Goal: Check status: Check status

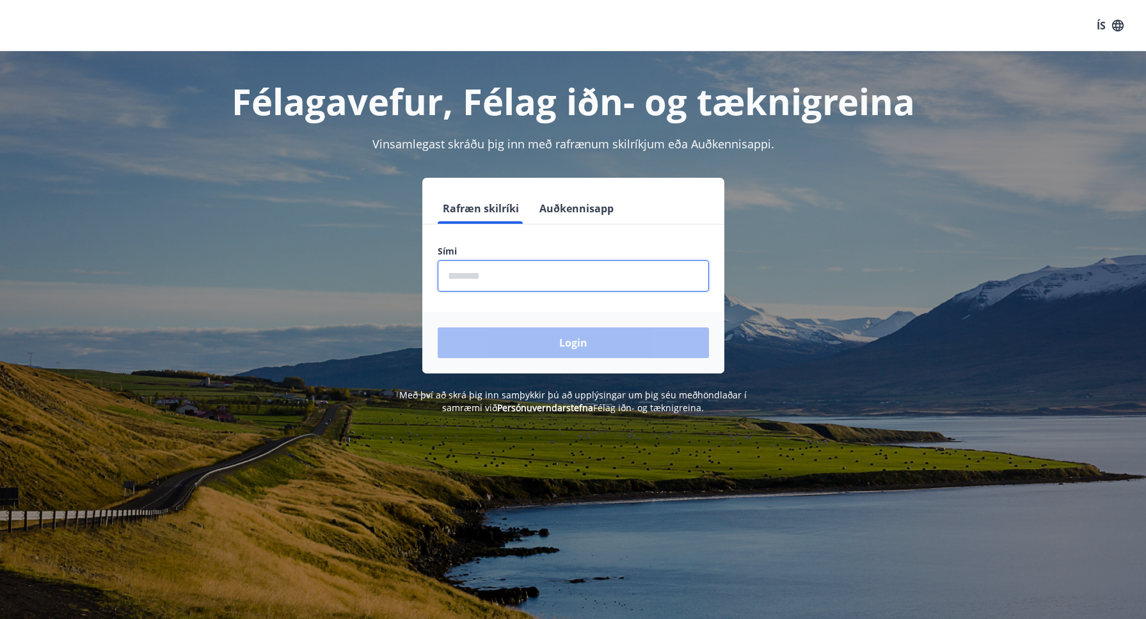
click at [453, 275] on input "phone" at bounding box center [573, 275] width 271 height 31
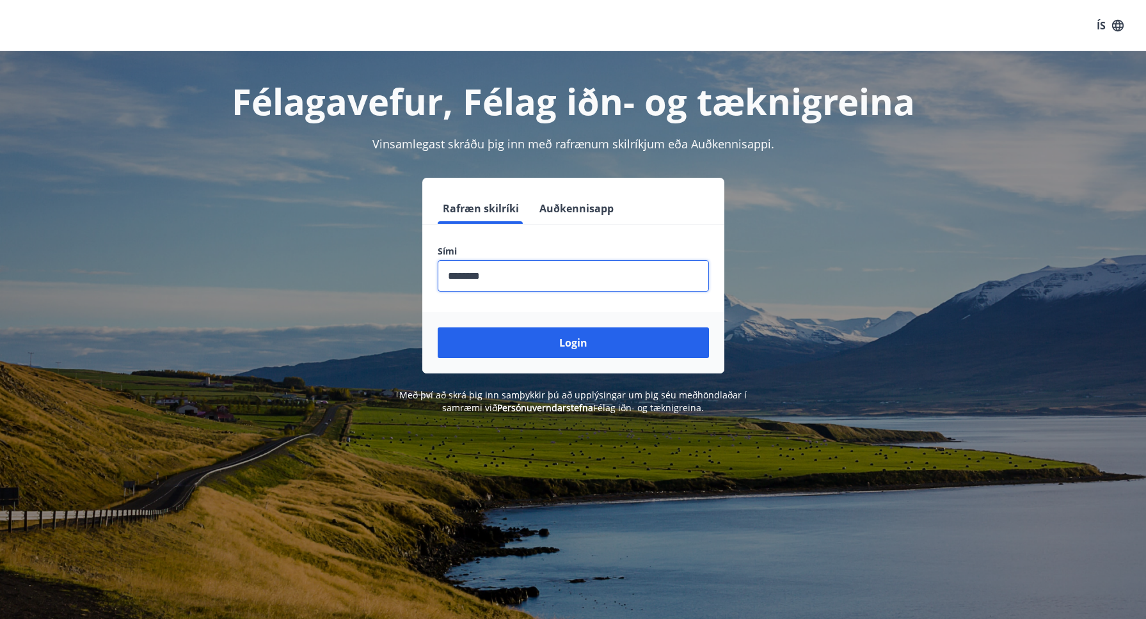
type input "********"
click at [573, 343] on button "Login" at bounding box center [573, 343] width 271 height 31
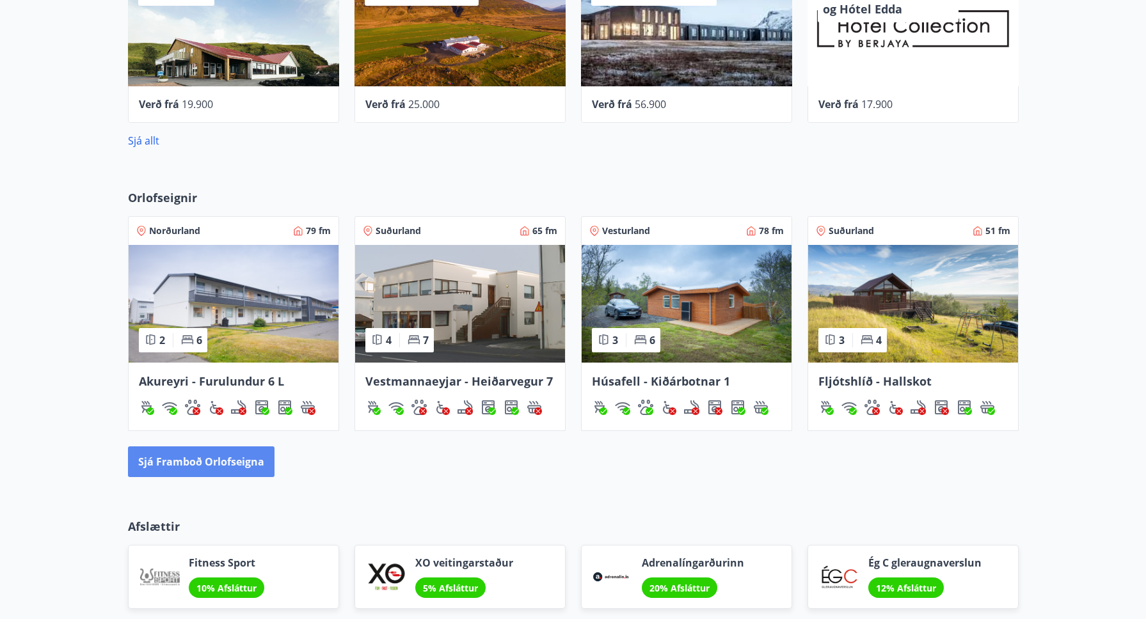
scroll to position [677, 0]
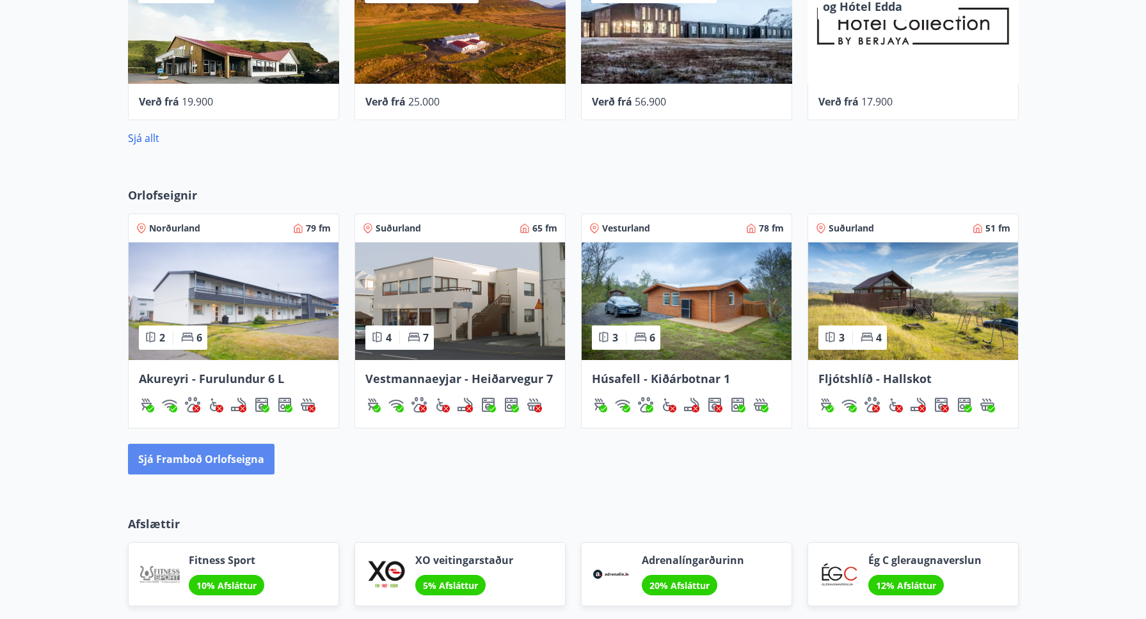
click at [216, 461] on button "Sjá framboð orlofseigna" at bounding box center [201, 459] width 147 height 31
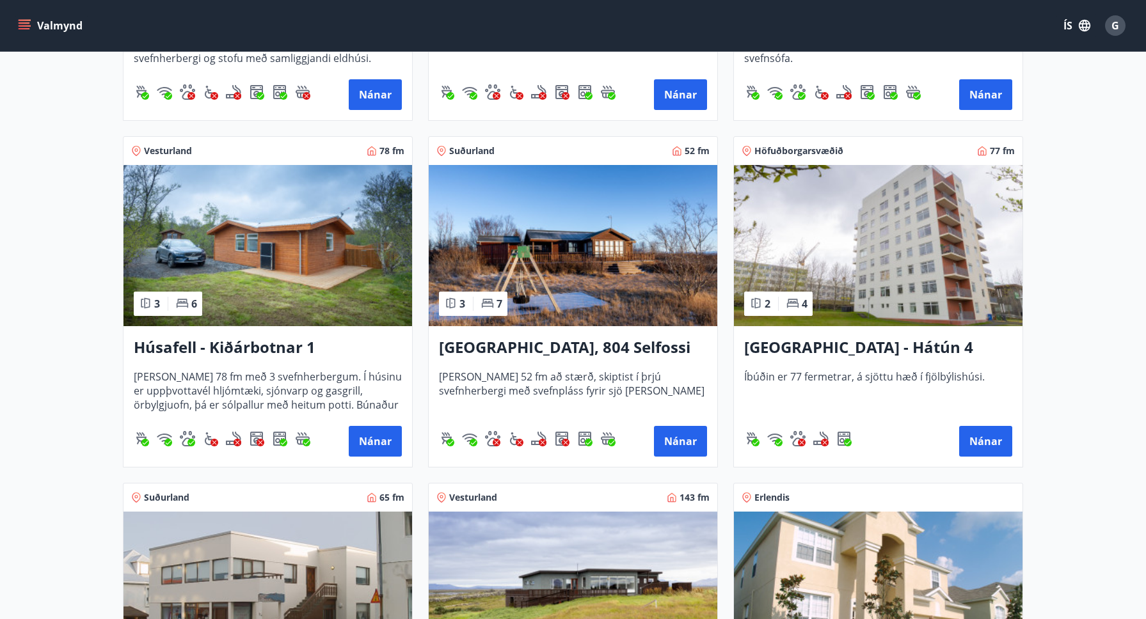
scroll to position [851, 0]
click at [996, 441] on button "Nánar" at bounding box center [985, 441] width 53 height 31
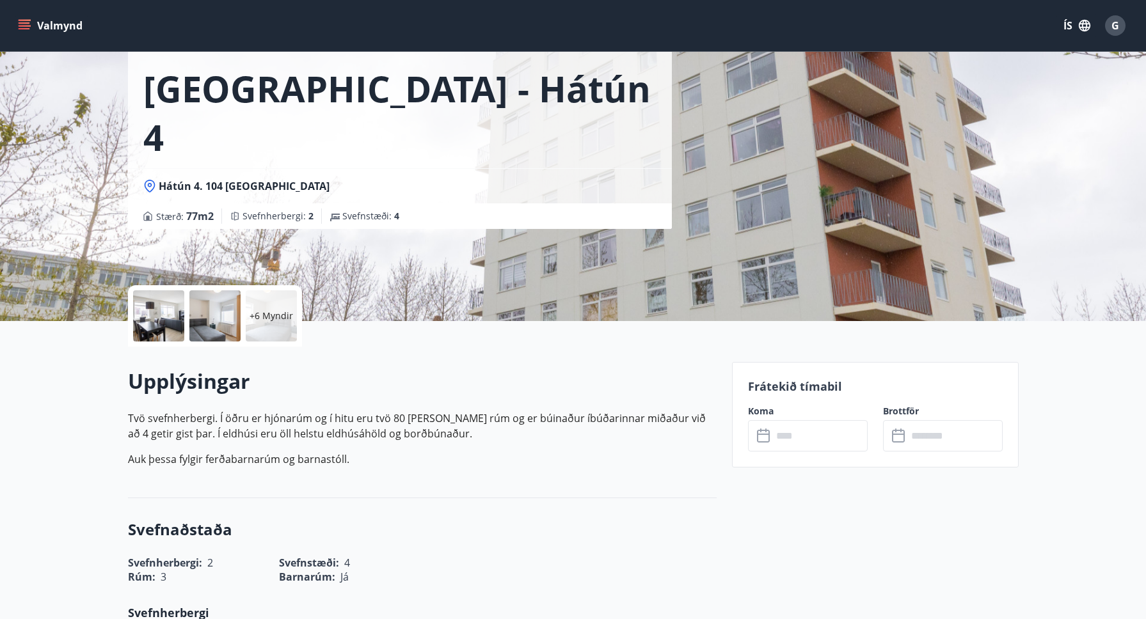
scroll to position [60, 0]
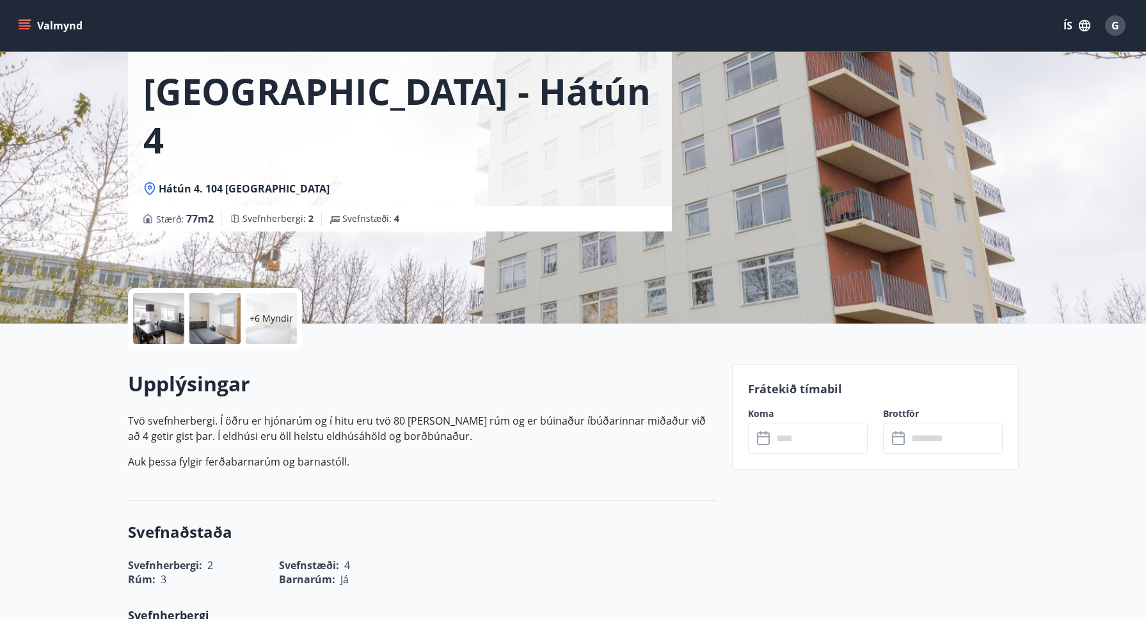
click at [271, 318] on p "+6 Myndir" at bounding box center [272, 318] width 44 height 13
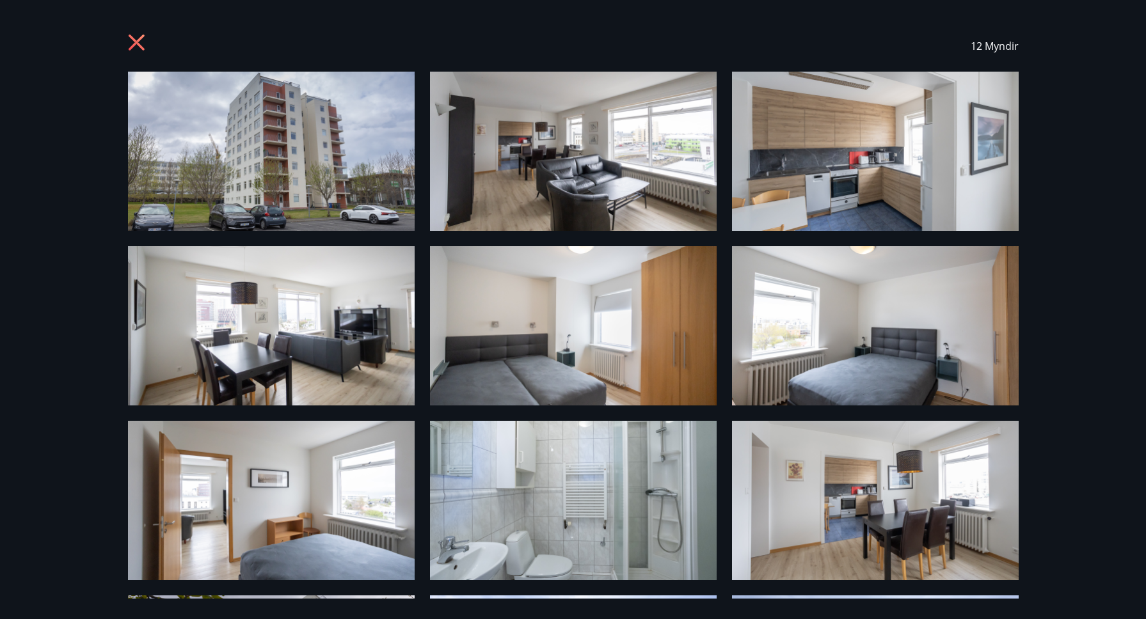
scroll to position [0, 0]
click at [138, 41] on icon at bounding box center [136, 43] width 16 height 16
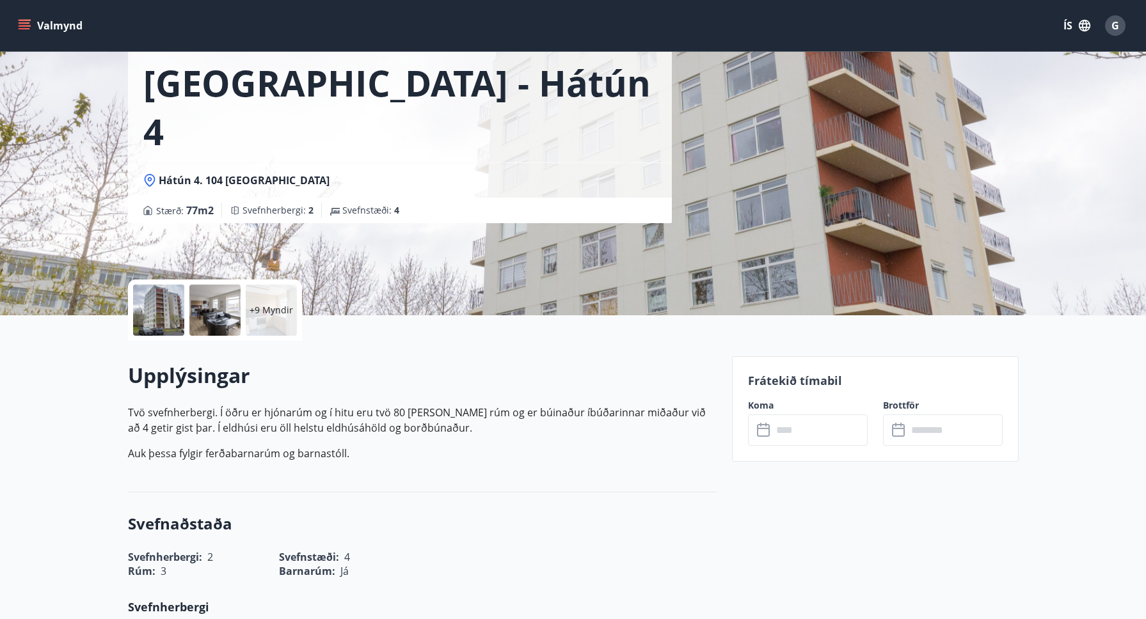
scroll to position [79, 0]
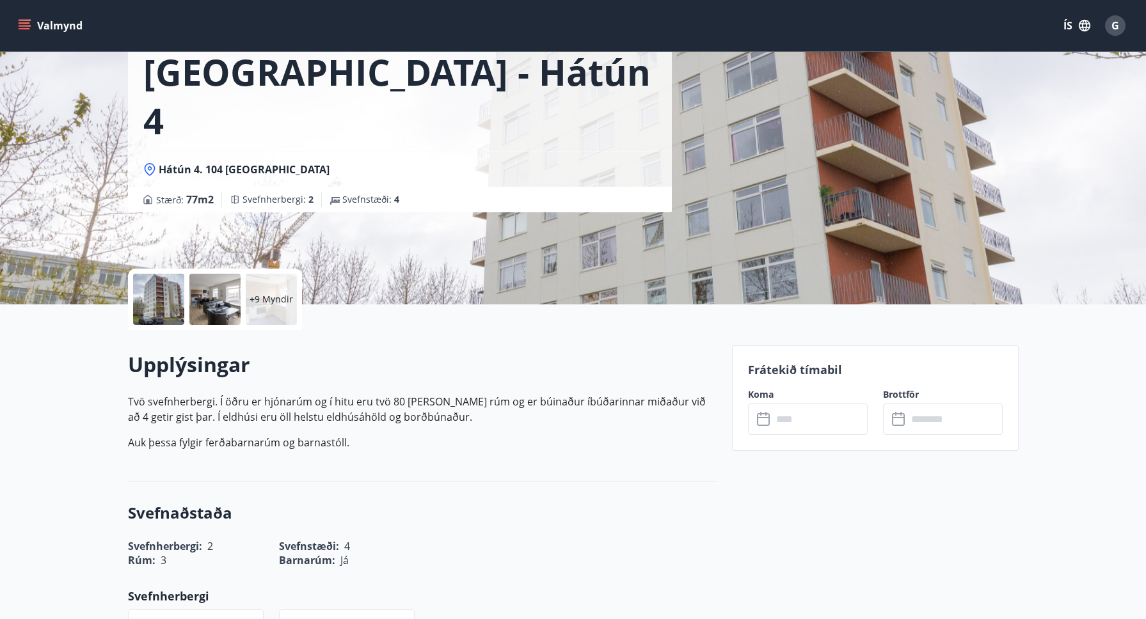
click at [787, 417] on input "text" at bounding box center [819, 419] width 95 height 31
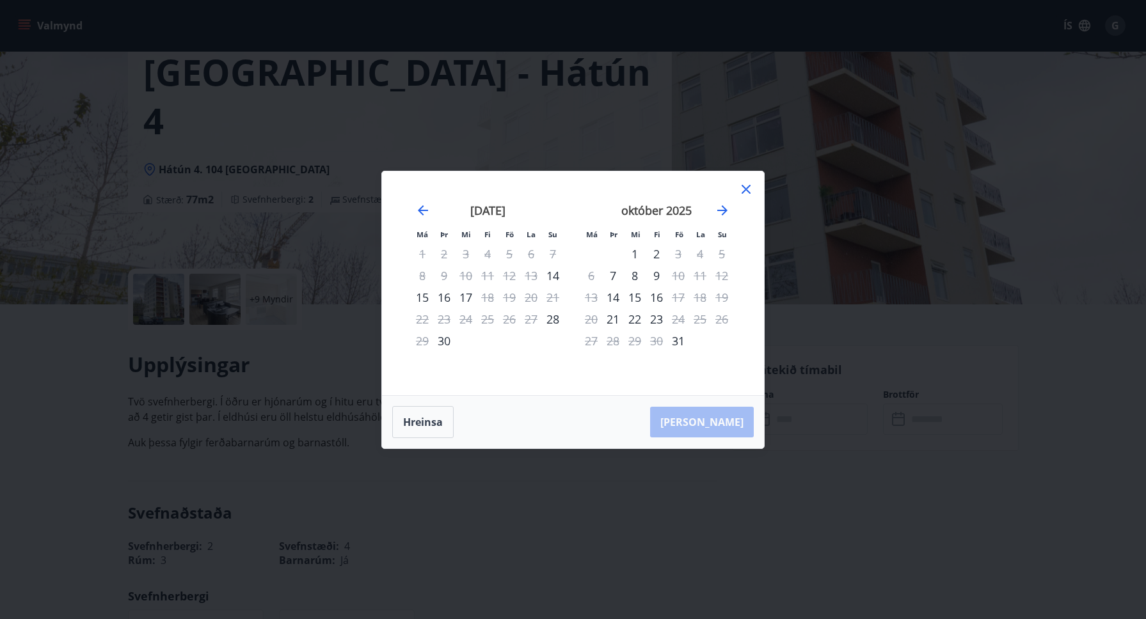
click at [532, 317] on div "27" at bounding box center [531, 319] width 22 height 22
click at [553, 320] on div "28" at bounding box center [553, 319] width 22 height 22
click at [428, 340] on div "29" at bounding box center [422, 341] width 22 height 22
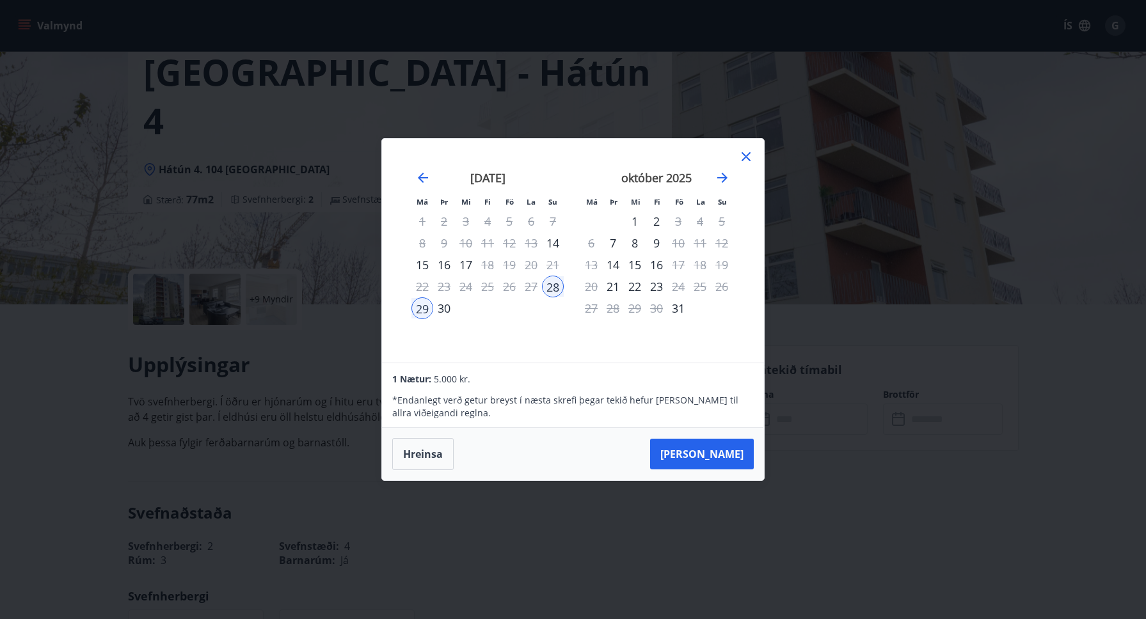
click at [748, 156] on icon at bounding box center [746, 156] width 15 height 15
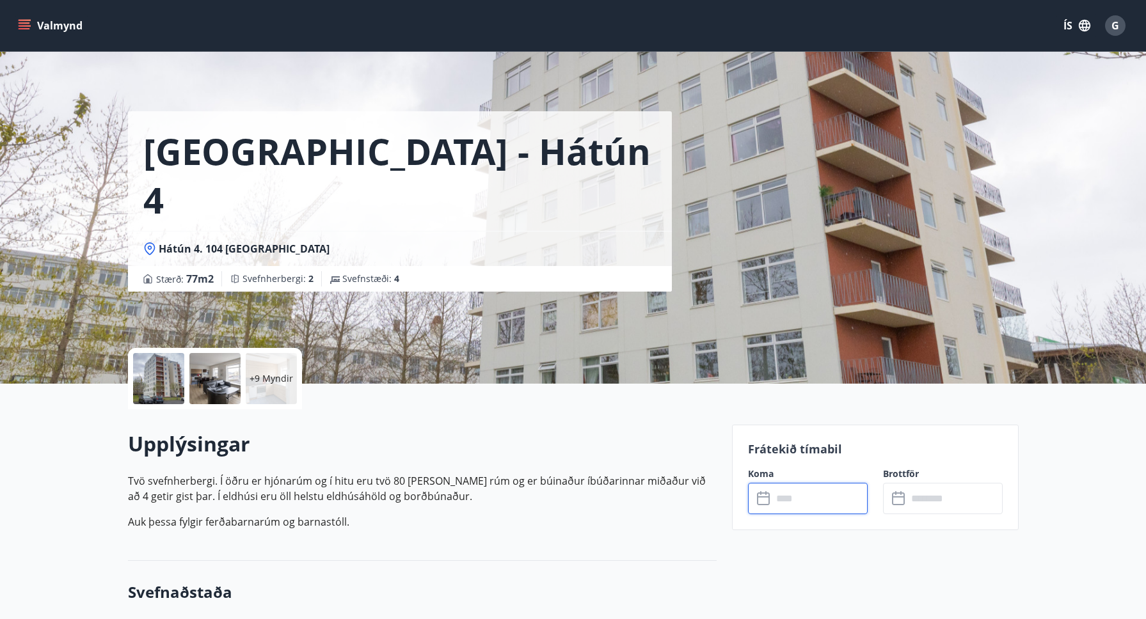
scroll to position [0, 0]
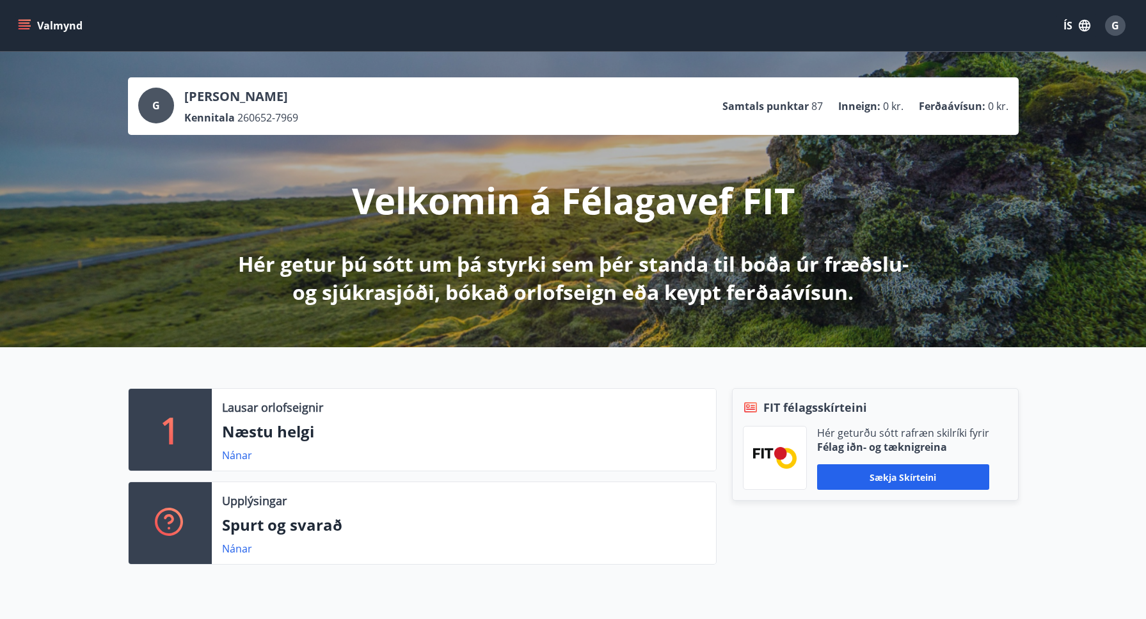
scroll to position [2, 0]
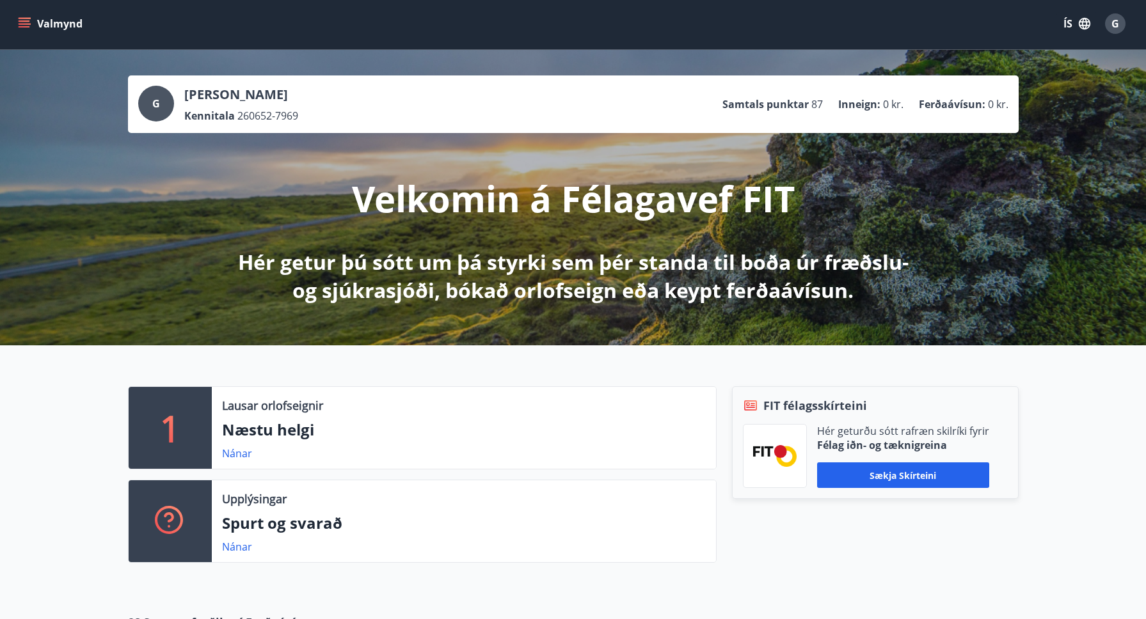
click at [157, 106] on span "G" at bounding box center [156, 104] width 8 height 14
click at [159, 106] on span "G" at bounding box center [156, 104] width 8 height 14
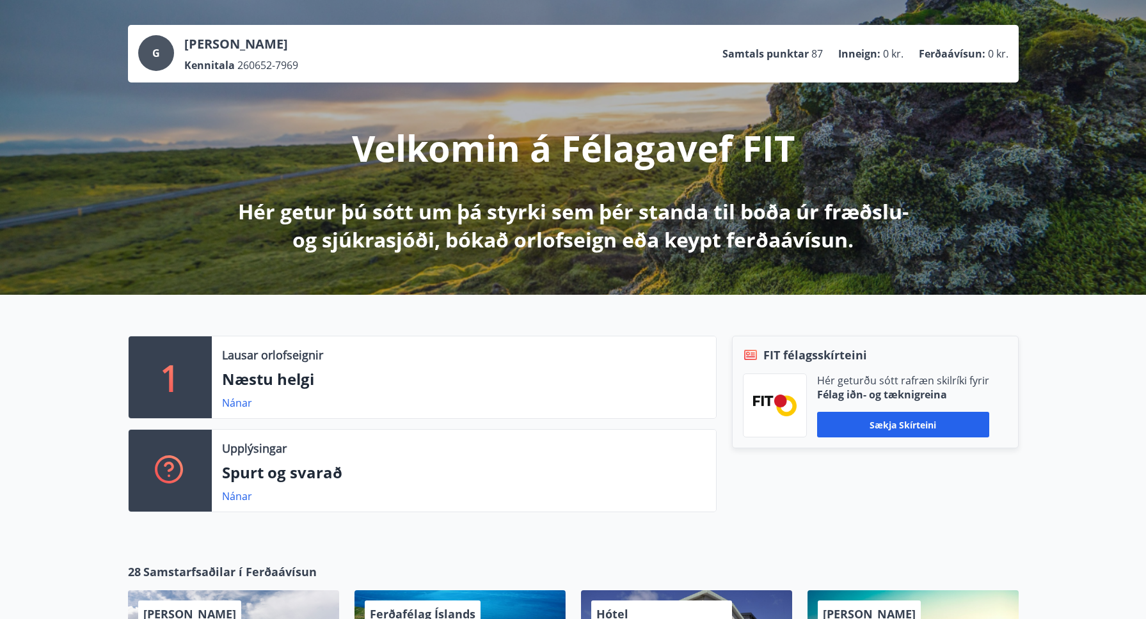
scroll to position [58, 0]
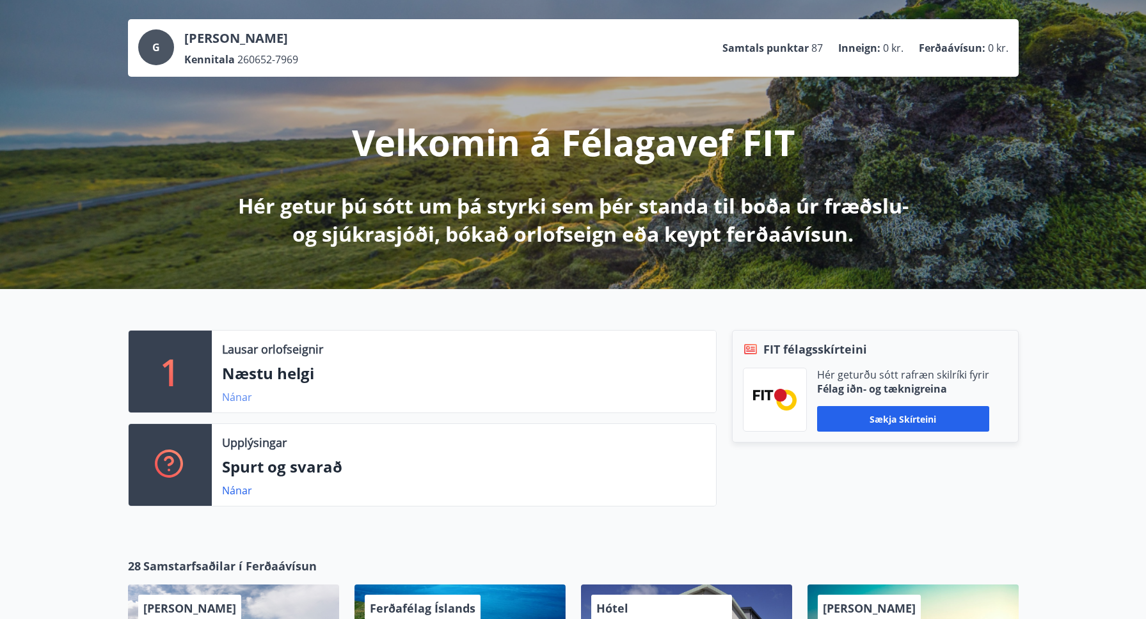
click at [234, 395] on link "Nánar" at bounding box center [237, 397] width 30 height 14
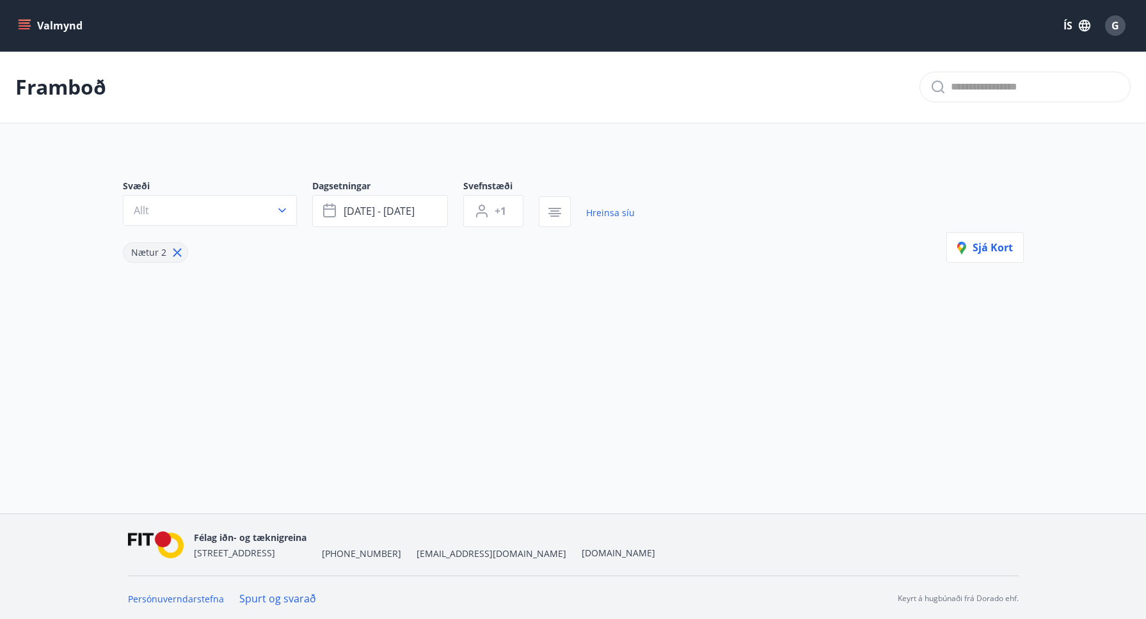
type input "*"
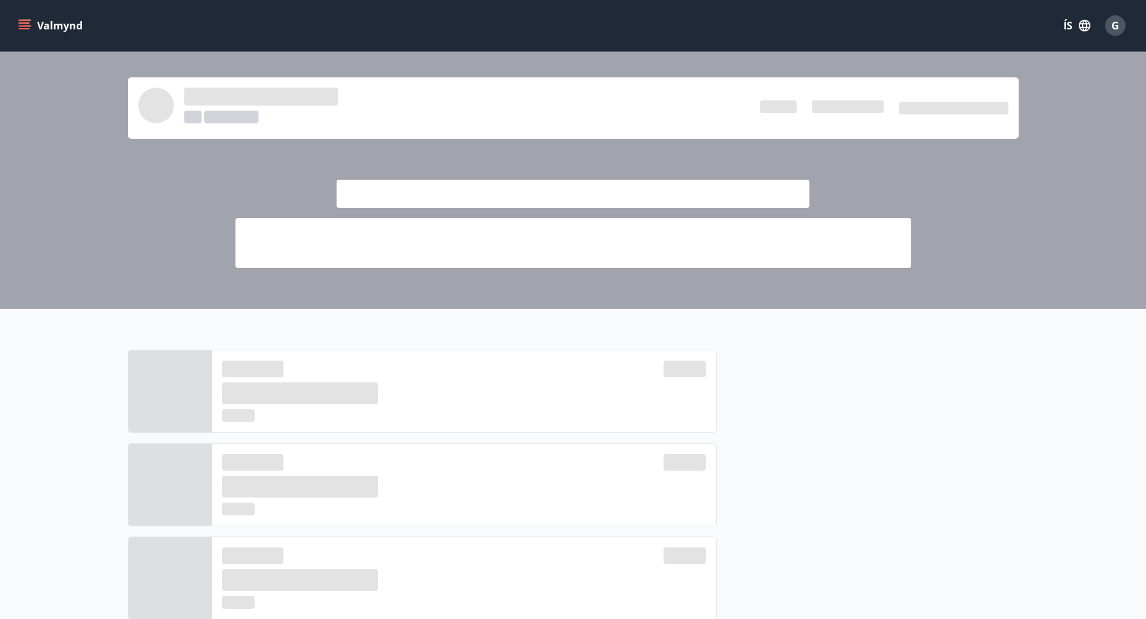
scroll to position [58, 0]
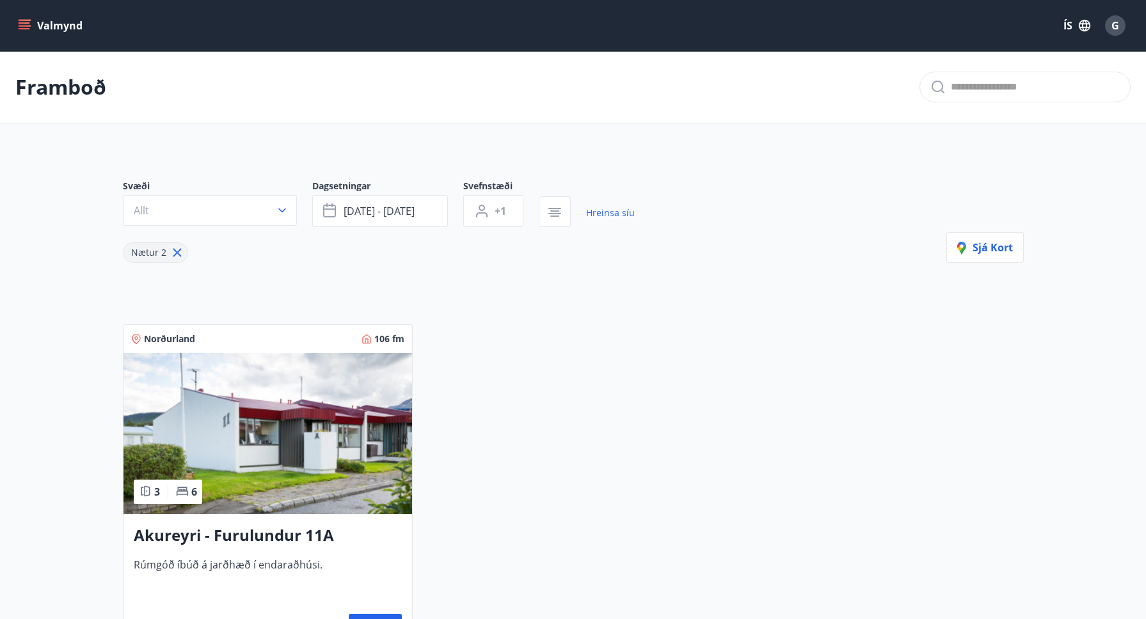
click at [48, 26] on button "Valmynd" at bounding box center [51, 25] width 72 height 23
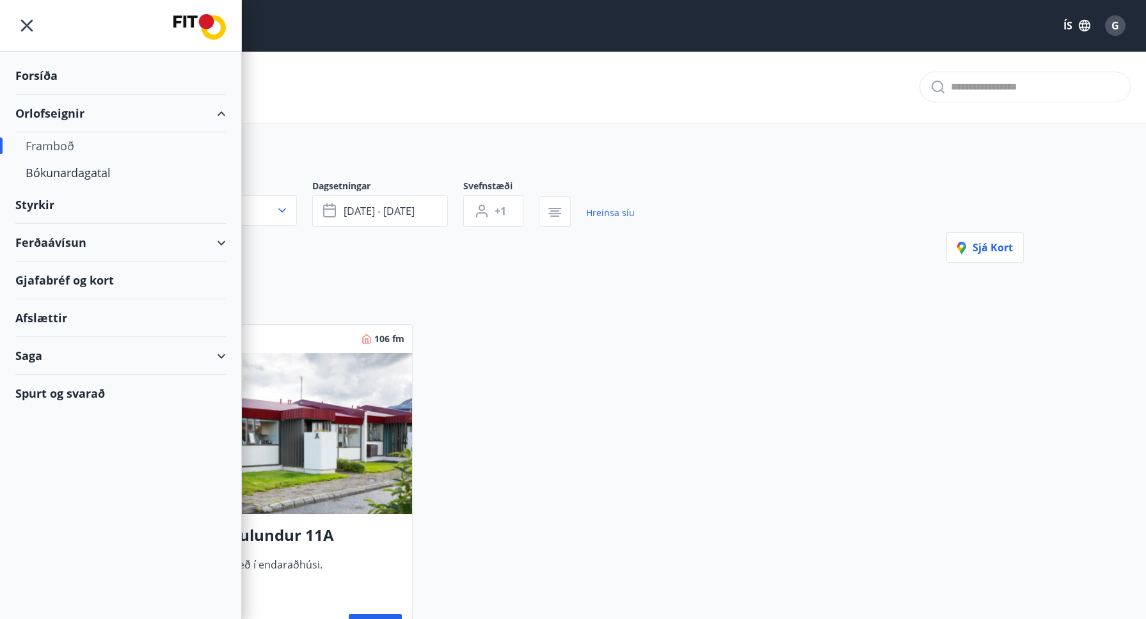
click at [225, 356] on div "Saga" at bounding box center [120, 356] width 211 height 38
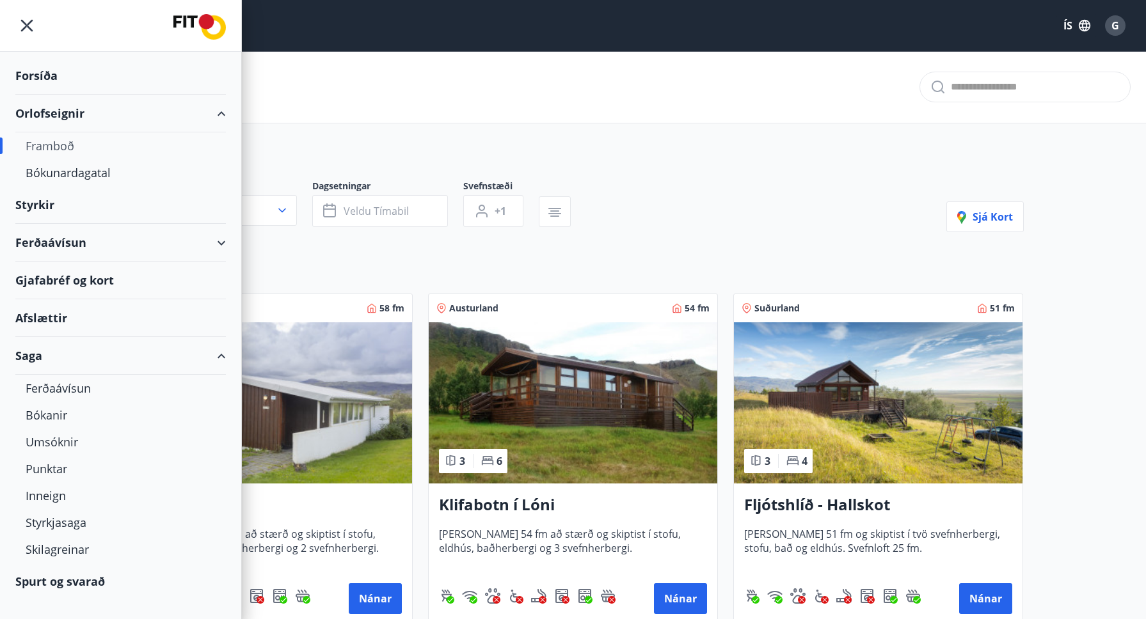
type input "*"
click at [45, 498] on div "Inneign" at bounding box center [121, 496] width 190 height 27
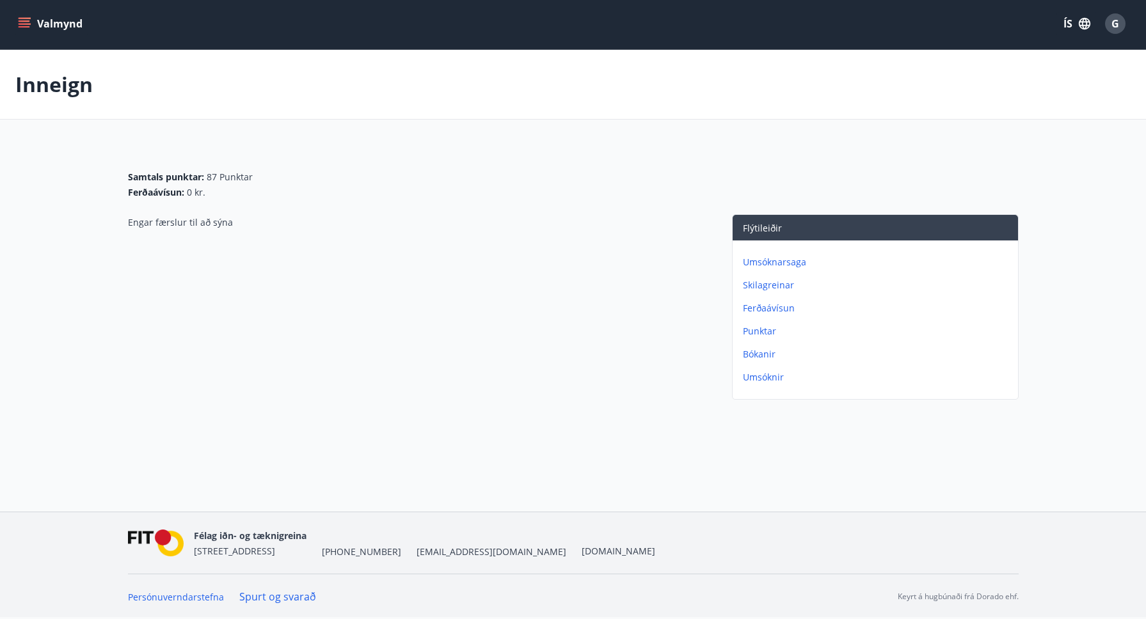
scroll to position [2, 0]
click at [758, 262] on p "Umsóknarsaga" at bounding box center [878, 262] width 270 height 13
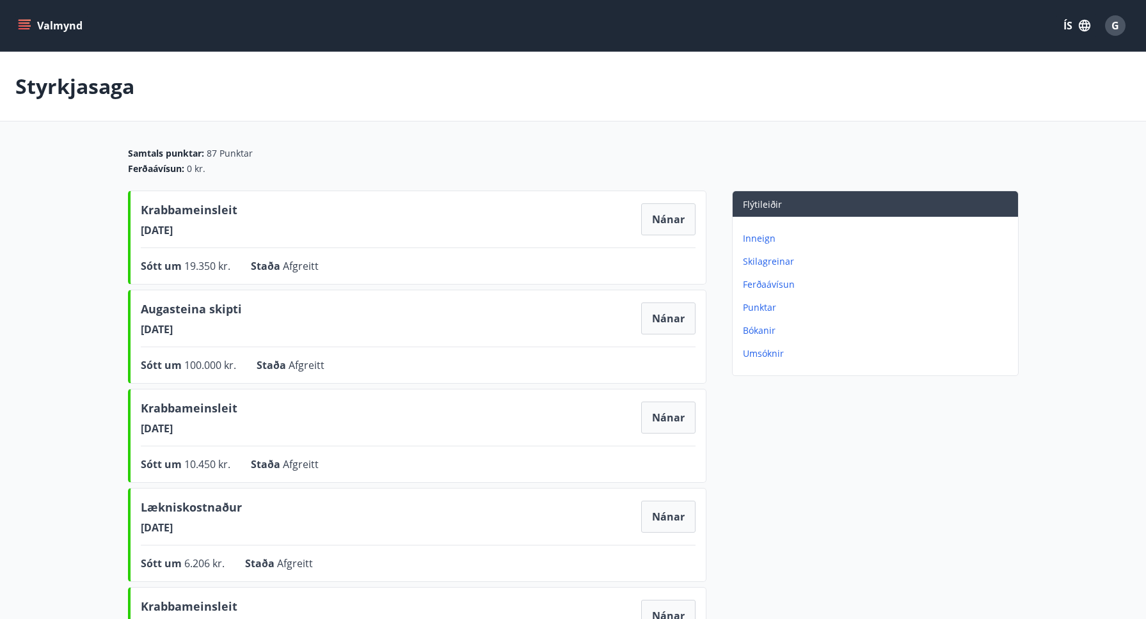
click at [766, 238] on p "Inneign" at bounding box center [878, 238] width 270 height 13
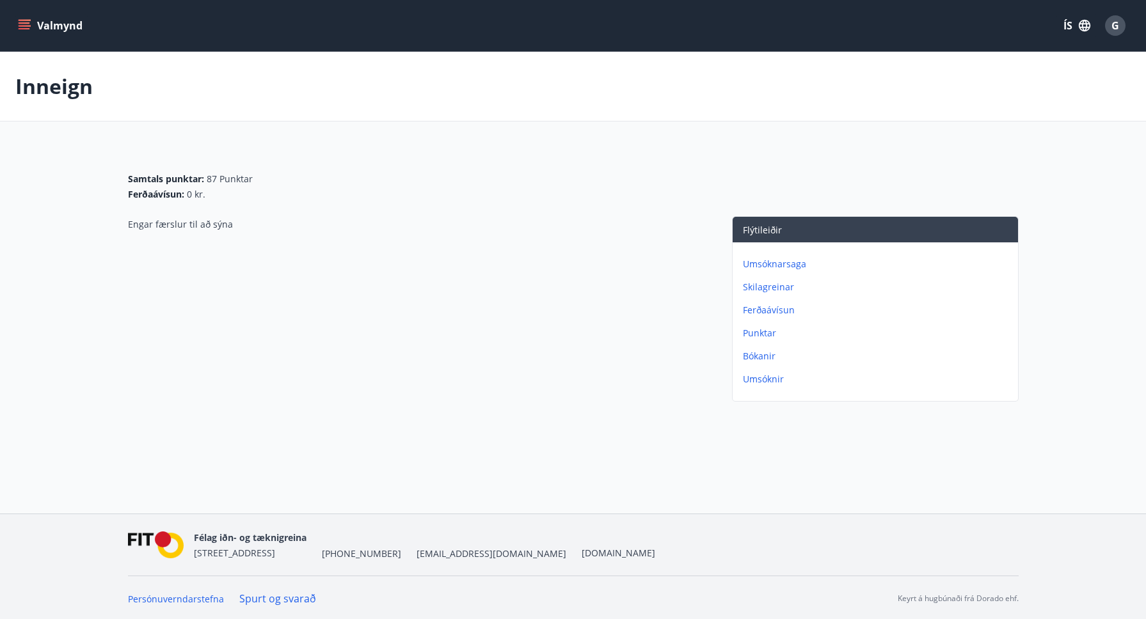
click at [762, 358] on p "Bókanir" at bounding box center [878, 356] width 270 height 13
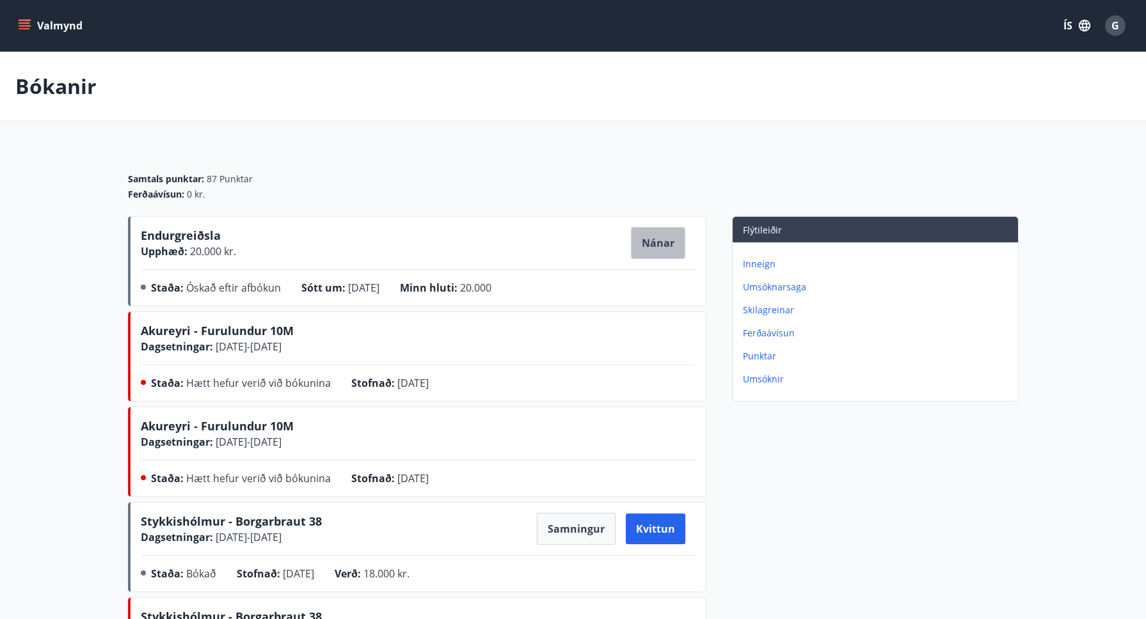
click at [651, 244] on button "Nánar" at bounding box center [658, 243] width 54 height 32
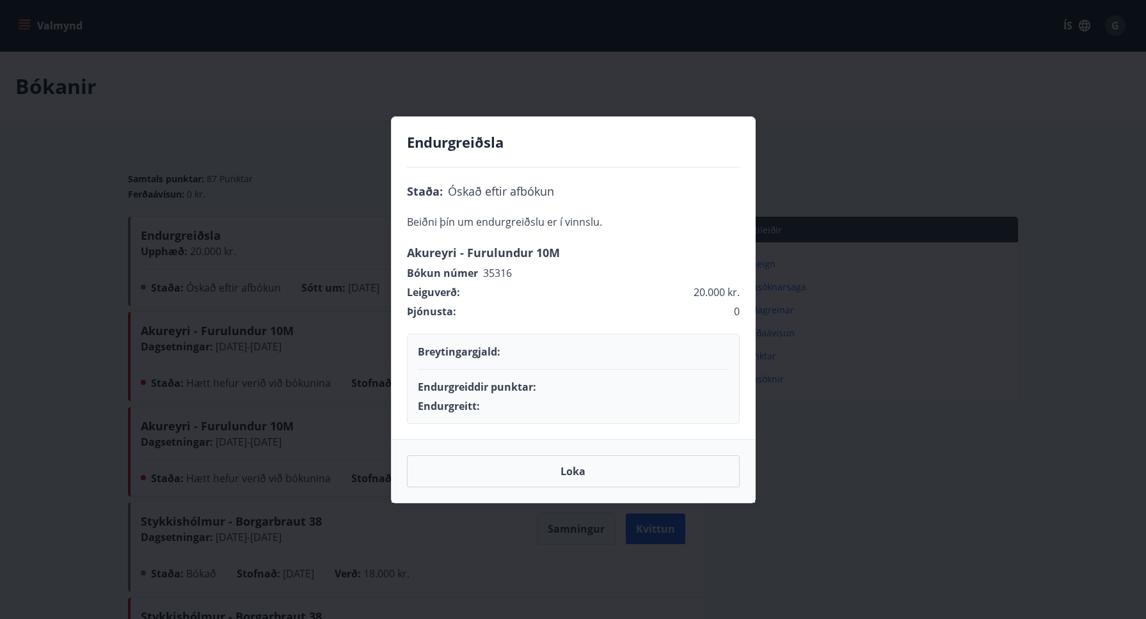
click at [339, 144] on div "Endurgreiðsla Staða : Óskað eftir afbókun Beiðni þín um endurgreiðslu er í vinn…" at bounding box center [573, 309] width 1146 height 619
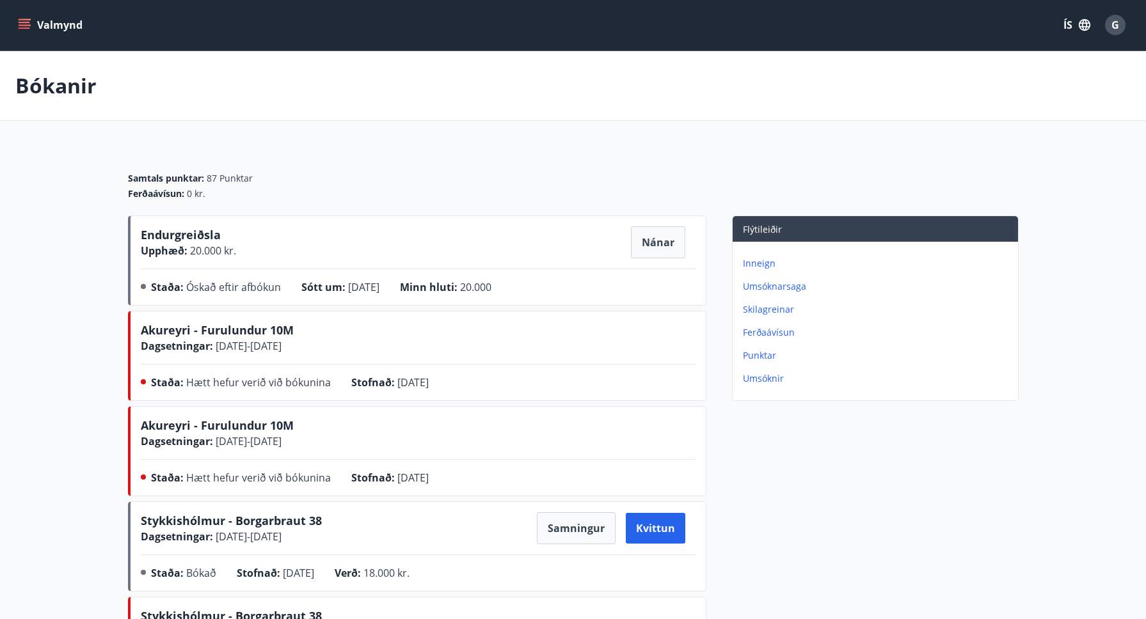
click at [758, 356] on p "Punktar" at bounding box center [878, 355] width 270 height 13
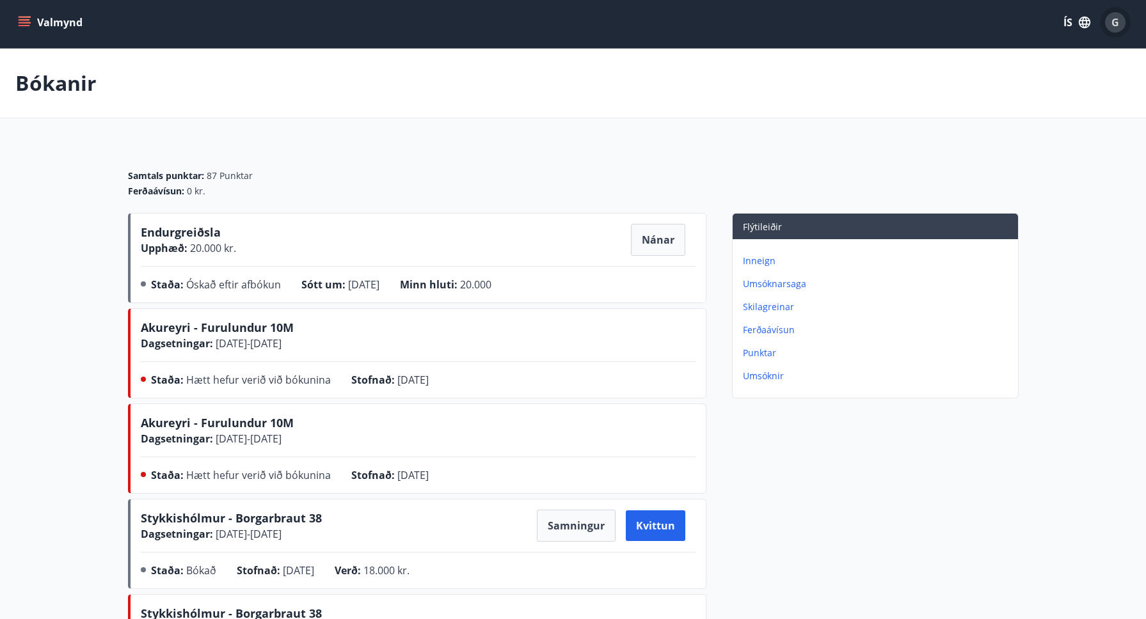
click at [1115, 24] on span "G" at bounding box center [1116, 22] width 8 height 14
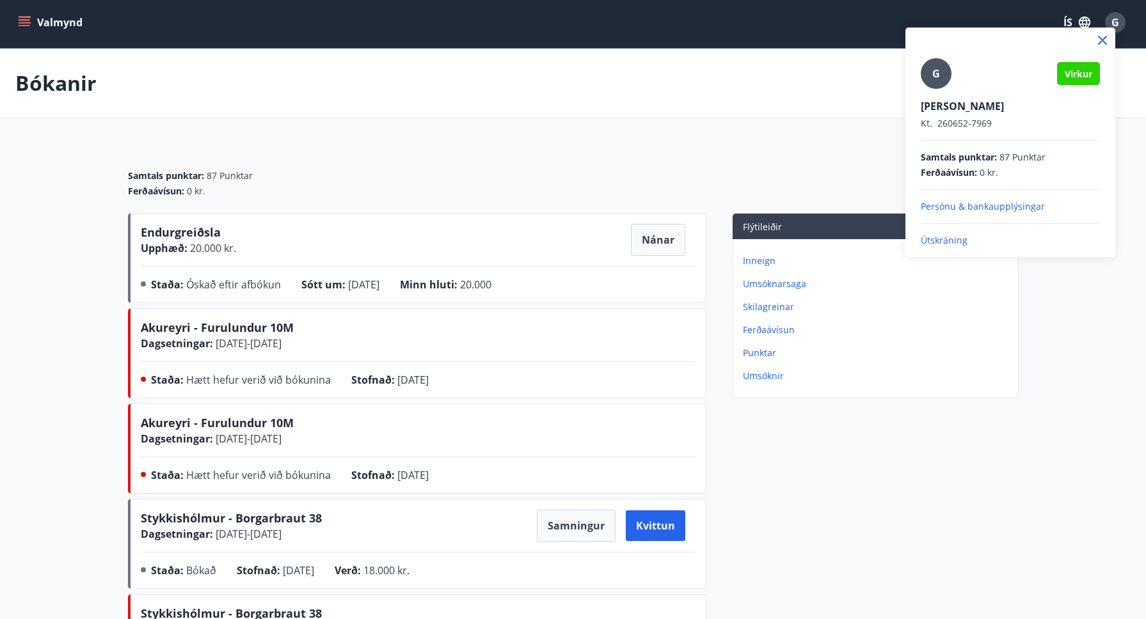
click at [937, 238] on p "Útskráning" at bounding box center [1010, 240] width 179 height 13
